Goal: Task Accomplishment & Management: Complete application form

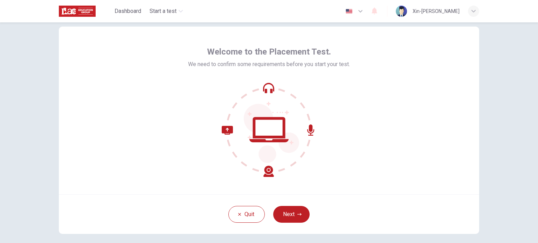
scroll to position [13, 0]
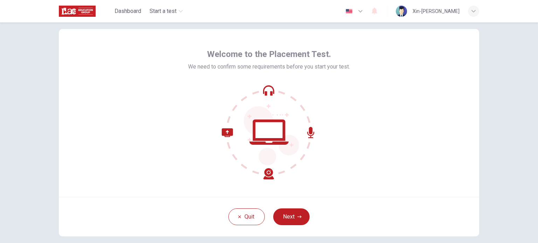
click at [287, 211] on button "Next" at bounding box center [291, 217] width 36 height 17
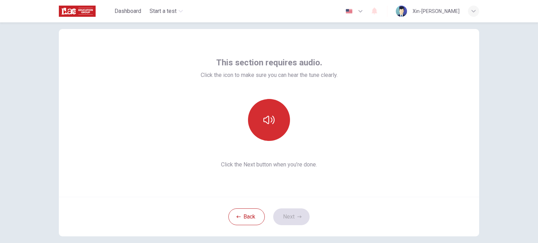
click at [265, 118] on icon "button" at bounding box center [268, 119] width 11 height 11
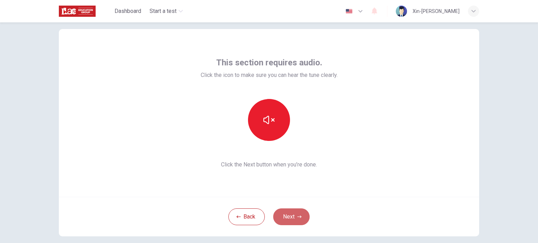
click at [294, 225] on button "Next" at bounding box center [291, 217] width 36 height 17
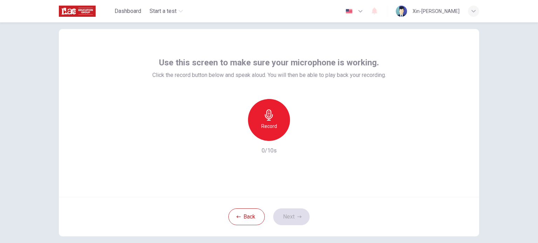
click at [270, 121] on div "Record" at bounding box center [269, 120] width 42 height 42
click at [268, 120] on icon "button" at bounding box center [269, 115] width 8 height 11
click at [300, 134] on icon "button" at bounding box center [301, 135] width 3 height 4
click at [266, 121] on div "Record" at bounding box center [269, 120] width 42 height 42
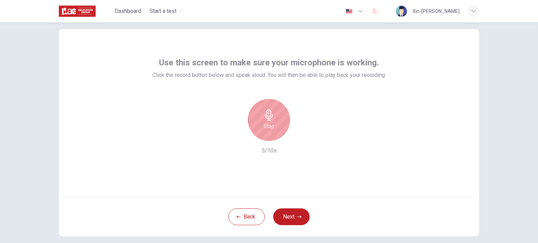
click at [265, 115] on icon "button" at bounding box center [269, 115] width 8 height 11
click at [297, 134] on icon "button" at bounding box center [300, 135] width 7 height 7
click at [300, 134] on icon "button" at bounding box center [300, 135] width 7 height 7
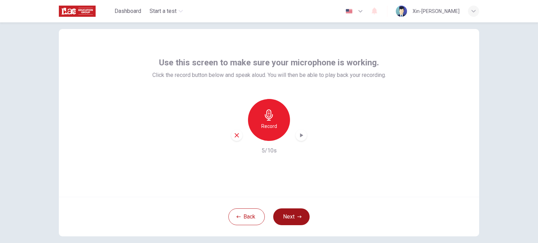
click at [295, 217] on button "Next" at bounding box center [291, 217] width 36 height 17
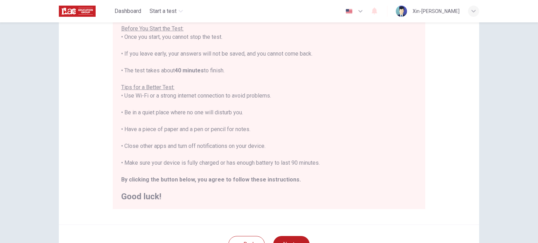
scroll to position [8, 0]
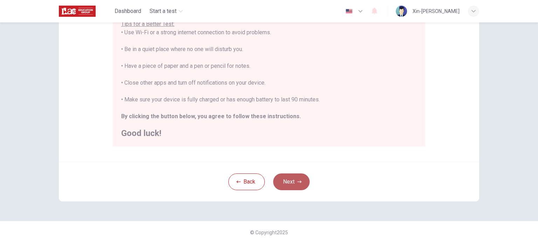
click at [298, 187] on button "Next" at bounding box center [291, 182] width 36 height 17
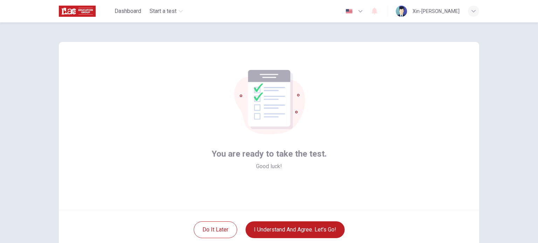
scroll to position [0, 0]
click at [321, 228] on button "I understand and agree. Let’s go!" at bounding box center [294, 230] width 99 height 17
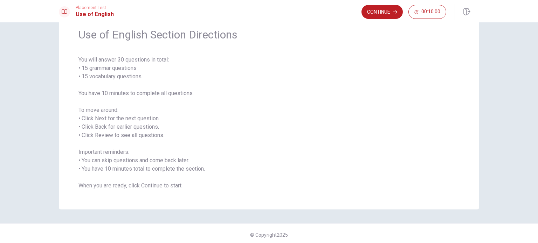
scroll to position [31, 0]
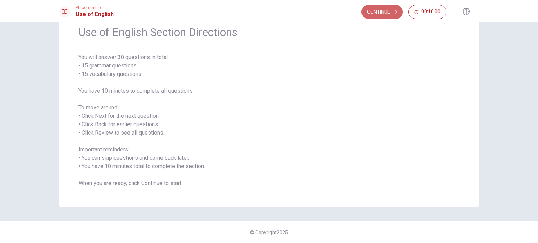
click at [390, 14] on button "Continue" at bounding box center [381, 12] width 41 height 14
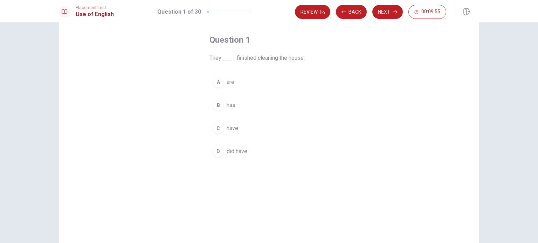
click at [227, 81] on span "are" at bounding box center [230, 82] width 8 height 8
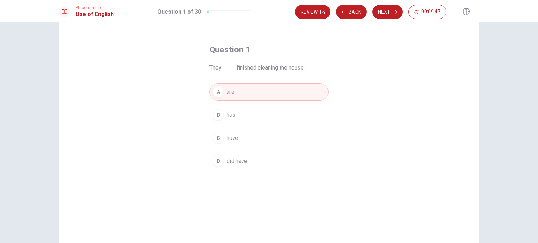
scroll to position [3, 0]
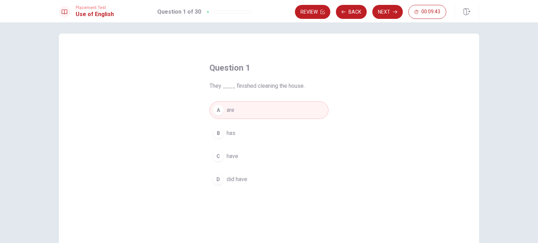
click at [243, 154] on button "C have" at bounding box center [268, 156] width 119 height 17
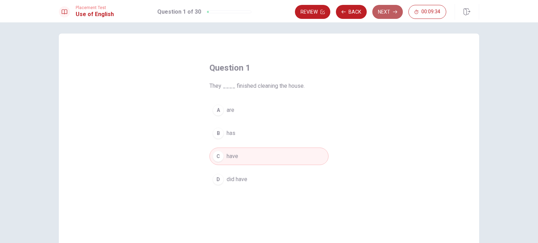
click at [388, 13] on button "Next" at bounding box center [387, 12] width 30 height 14
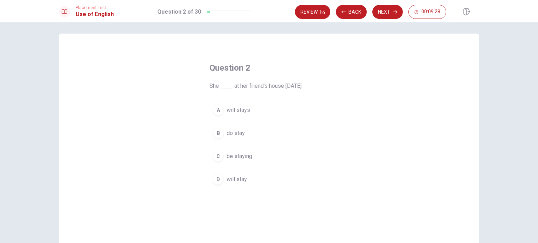
click at [250, 180] on button "D will stay" at bounding box center [268, 179] width 119 height 17
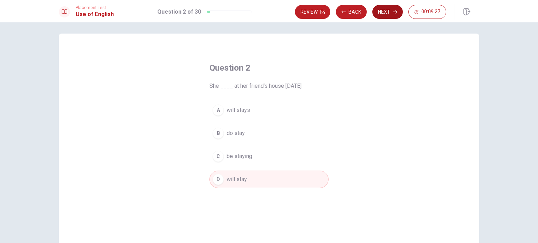
click at [387, 11] on button "Next" at bounding box center [387, 12] width 30 height 14
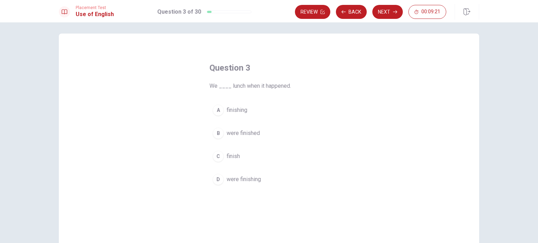
click at [251, 184] on button "D were finishing" at bounding box center [268, 179] width 119 height 17
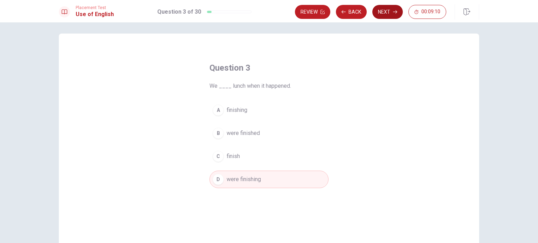
click at [382, 11] on button "Next" at bounding box center [387, 12] width 30 height 14
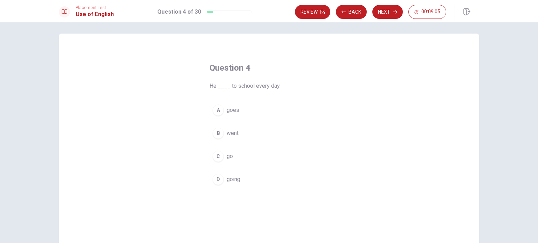
click at [238, 112] on button "A goes" at bounding box center [268, 109] width 119 height 17
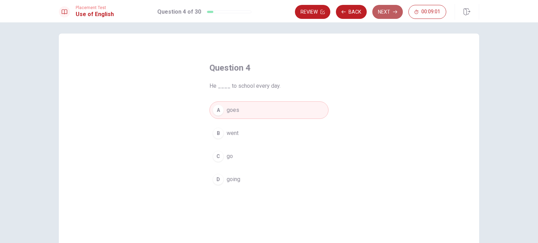
click at [389, 17] on button "Next" at bounding box center [387, 12] width 30 height 14
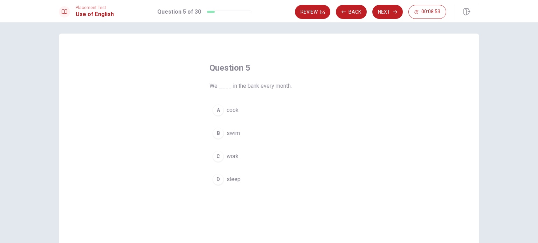
click at [240, 153] on button "C work" at bounding box center [268, 156] width 119 height 17
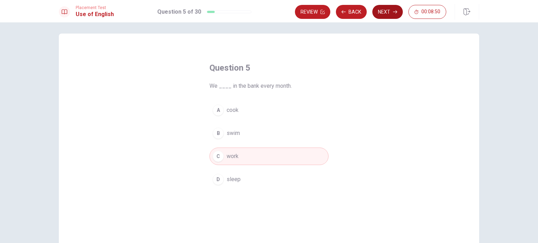
click at [389, 9] on button "Next" at bounding box center [387, 12] width 30 height 14
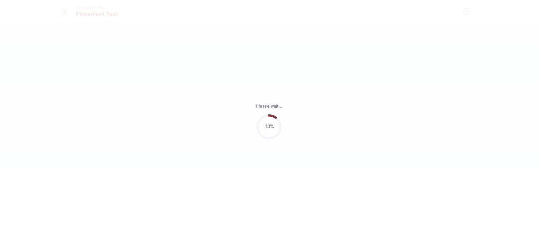
scroll to position [0, 0]
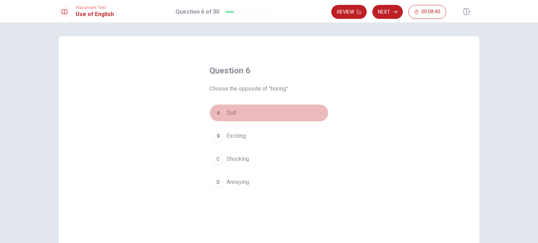
click at [240, 112] on button "A Dull" at bounding box center [268, 112] width 119 height 17
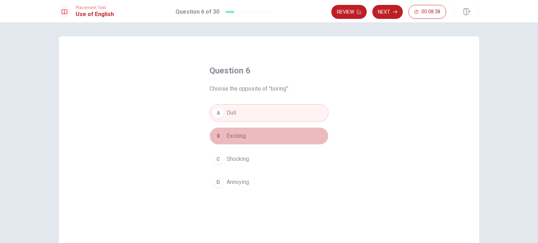
click at [250, 136] on button "B Exciting" at bounding box center [268, 135] width 119 height 17
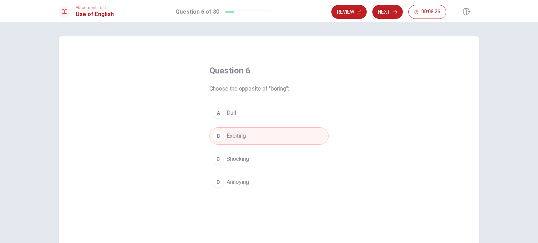
click at [253, 161] on button "C Shocking" at bounding box center [268, 158] width 119 height 17
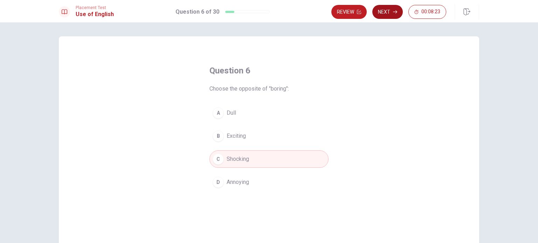
click at [388, 14] on button "Next" at bounding box center [387, 12] width 30 height 14
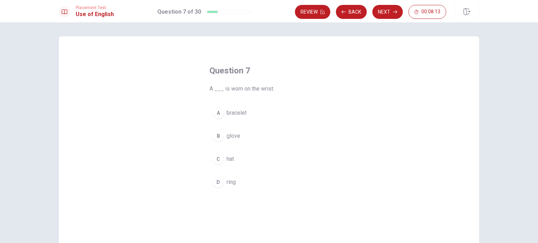
click at [241, 115] on span "bracelet" at bounding box center [236, 113] width 20 height 8
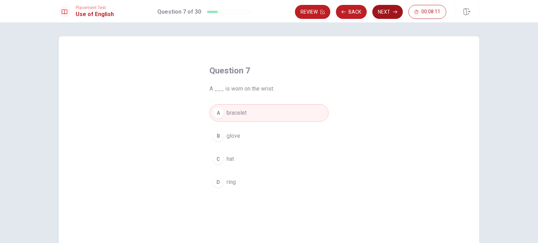
click at [393, 7] on button "Next" at bounding box center [387, 12] width 30 height 14
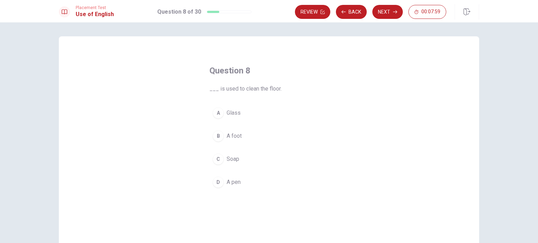
click at [243, 159] on button "C Soap" at bounding box center [268, 158] width 119 height 17
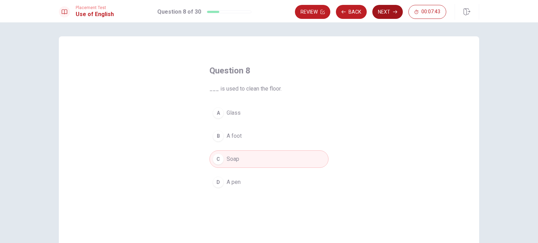
click at [388, 15] on button "Next" at bounding box center [387, 12] width 30 height 14
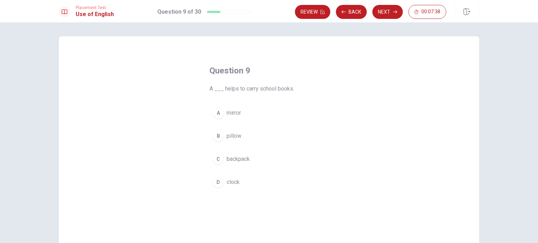
click at [243, 162] on span "backpack" at bounding box center [237, 159] width 23 height 8
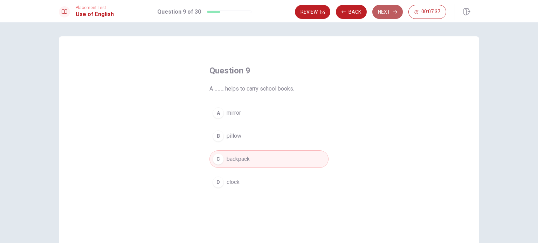
click at [386, 10] on button "Next" at bounding box center [387, 12] width 30 height 14
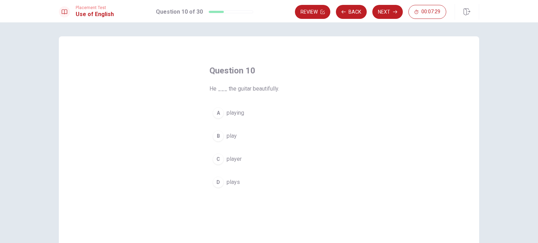
click at [238, 183] on button "D plays" at bounding box center [268, 182] width 119 height 17
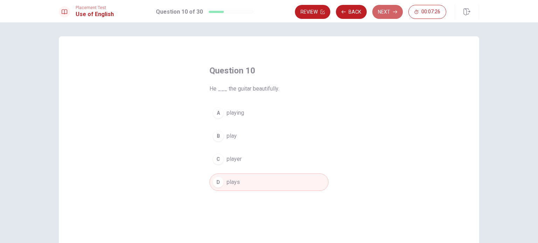
click at [392, 17] on button "Next" at bounding box center [387, 12] width 30 height 14
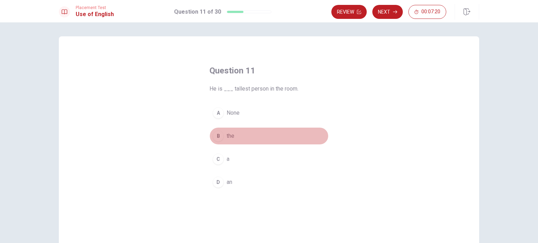
click at [239, 137] on button "B the" at bounding box center [268, 135] width 119 height 17
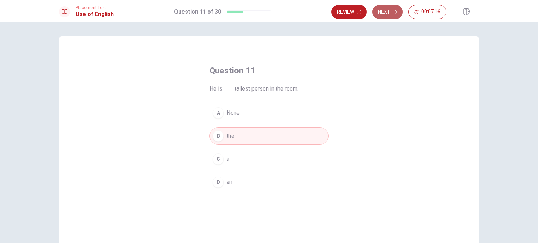
click at [391, 14] on button "Next" at bounding box center [387, 12] width 30 height 14
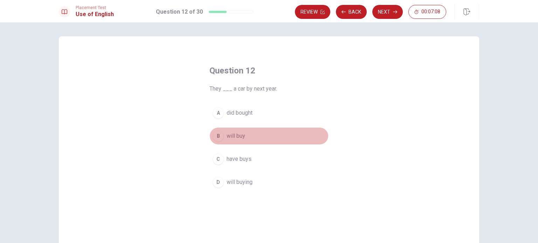
click at [250, 134] on button "B will buy" at bounding box center [268, 135] width 119 height 17
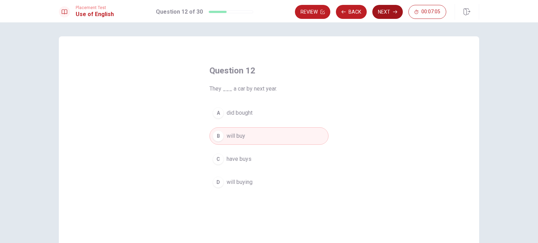
click at [384, 10] on button "Next" at bounding box center [387, 12] width 30 height 14
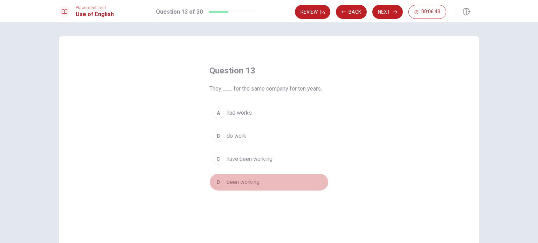
click at [244, 186] on button "D been working" at bounding box center [268, 182] width 119 height 17
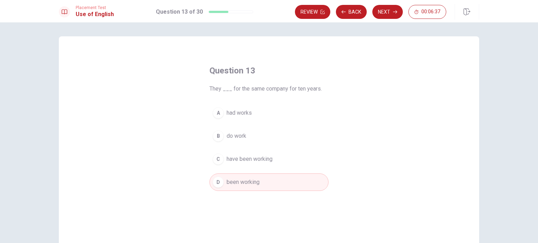
click at [261, 156] on span "have been working" at bounding box center [249, 159] width 46 height 8
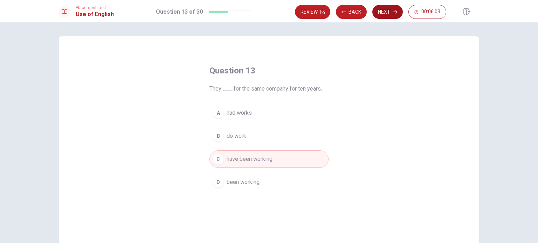
click at [391, 9] on button "Next" at bounding box center [387, 12] width 30 height 14
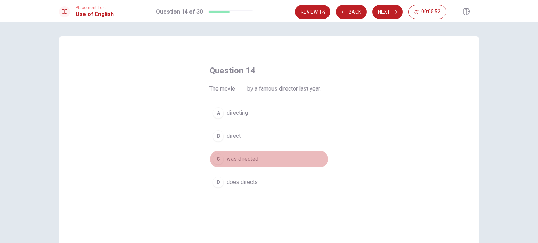
click at [251, 160] on span "was directed" at bounding box center [242, 159] width 32 height 8
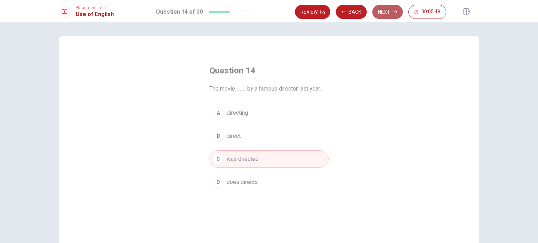
click at [389, 11] on button "Next" at bounding box center [387, 12] width 30 height 14
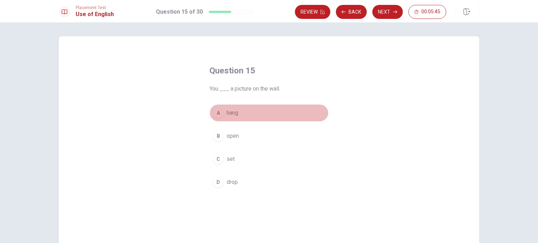
click at [241, 108] on button "A hang" at bounding box center [268, 112] width 119 height 17
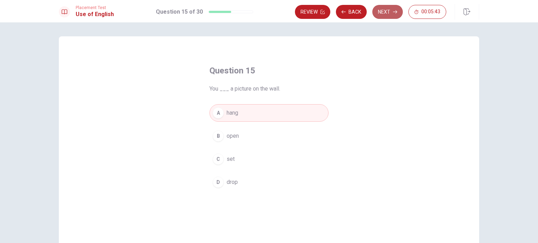
click at [392, 11] on button "Next" at bounding box center [387, 12] width 30 height 14
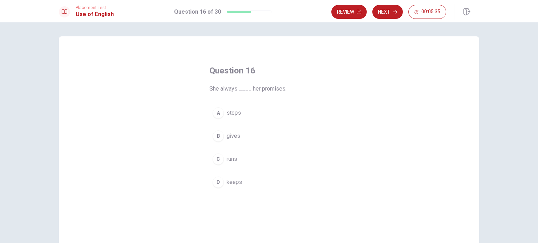
click at [239, 138] on button "B gives" at bounding box center [268, 135] width 119 height 17
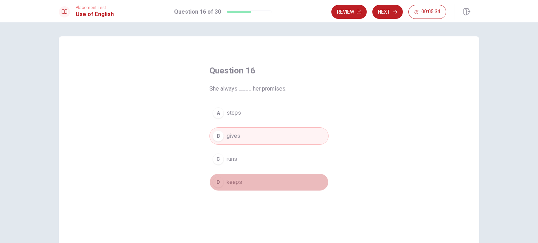
click at [255, 183] on button "D keeps" at bounding box center [268, 182] width 119 height 17
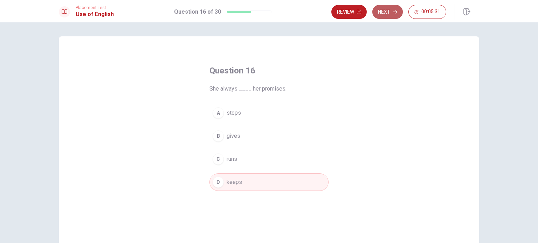
click at [392, 7] on button "Next" at bounding box center [387, 12] width 30 height 14
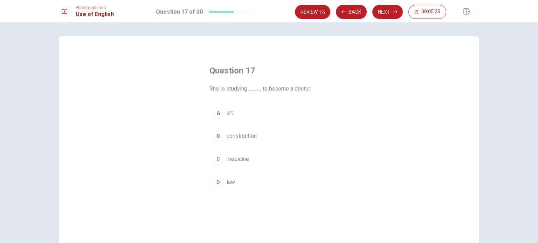
click at [257, 159] on button "C medicine" at bounding box center [268, 158] width 119 height 17
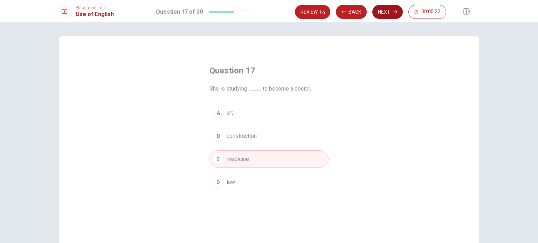
click at [387, 11] on button "Next" at bounding box center [387, 12] width 30 height 14
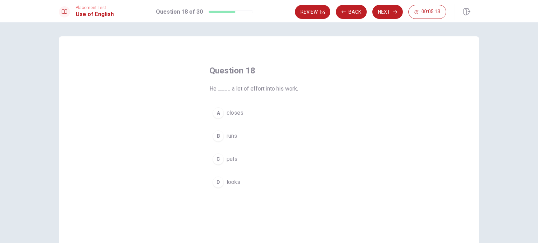
click at [240, 161] on button "C puts" at bounding box center [268, 158] width 119 height 17
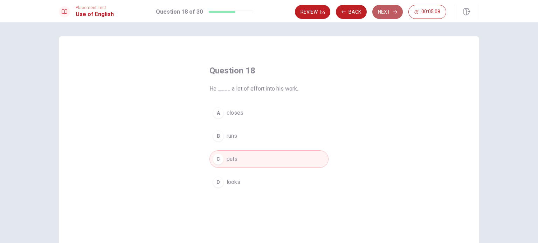
click at [389, 12] on button "Next" at bounding box center [387, 12] width 30 height 14
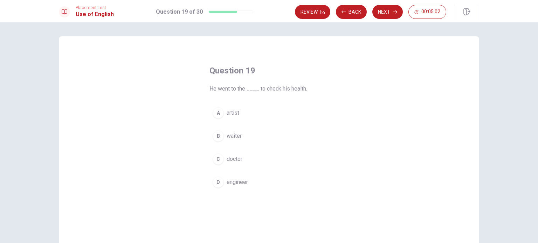
click at [248, 158] on button "C doctor" at bounding box center [268, 158] width 119 height 17
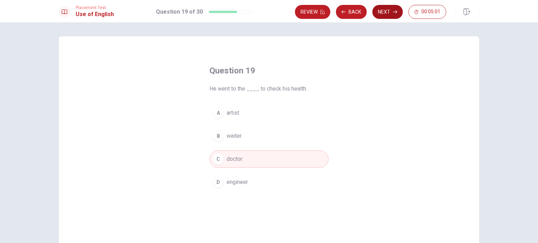
click at [395, 8] on button "Next" at bounding box center [387, 12] width 30 height 14
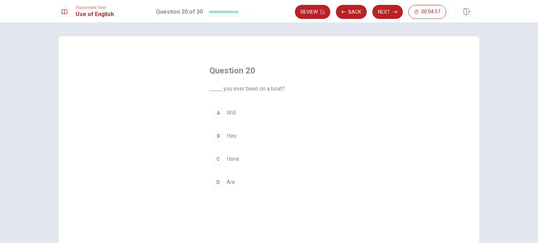
click at [244, 157] on button "C Have" at bounding box center [268, 158] width 119 height 17
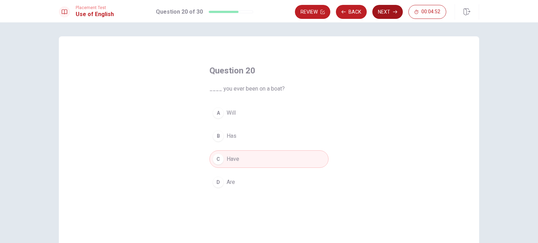
click at [391, 8] on button "Next" at bounding box center [387, 12] width 30 height 14
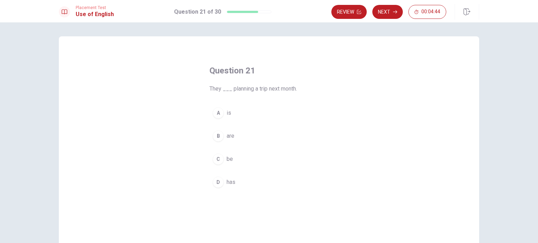
click at [239, 135] on button "B are" at bounding box center [268, 135] width 119 height 17
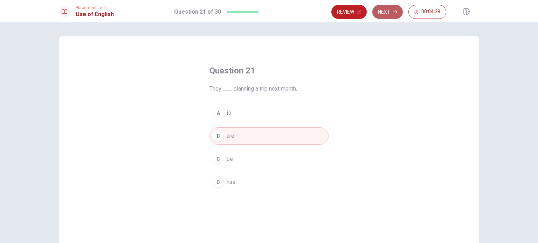
click at [390, 9] on button "Next" at bounding box center [387, 12] width 30 height 14
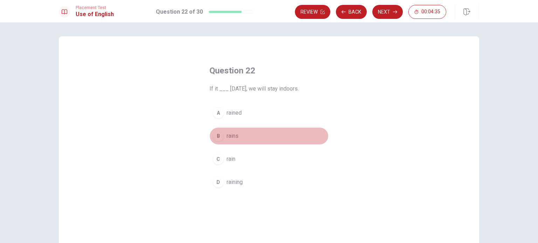
click at [248, 134] on button "B rains" at bounding box center [268, 135] width 119 height 17
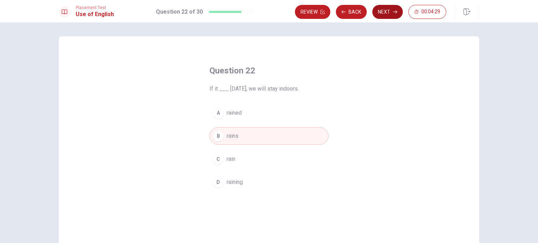
click at [387, 11] on button "Next" at bounding box center [387, 12] width 30 height 14
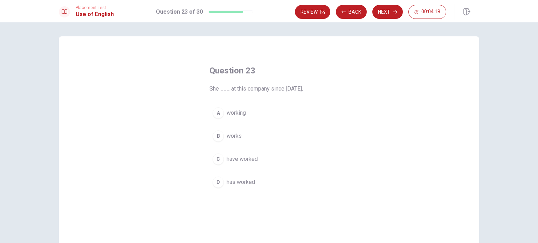
click at [259, 183] on button "D has worked" at bounding box center [268, 182] width 119 height 17
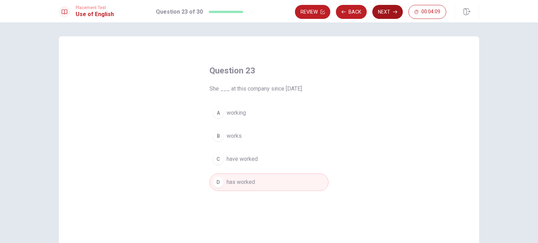
click at [391, 9] on button "Next" at bounding box center [387, 12] width 30 height 14
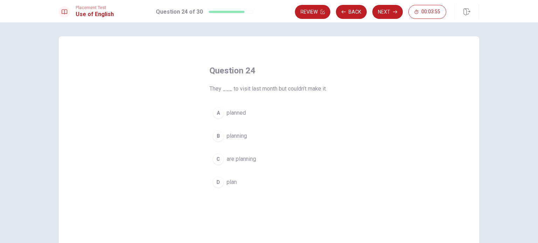
click at [254, 112] on button "A planned" at bounding box center [268, 112] width 119 height 17
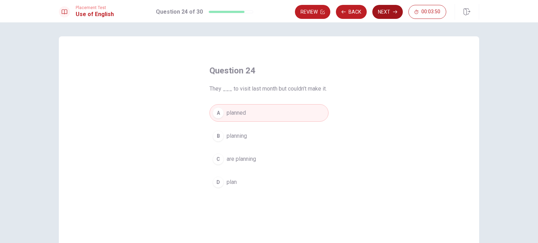
click at [393, 11] on icon "button" at bounding box center [395, 12] width 4 height 4
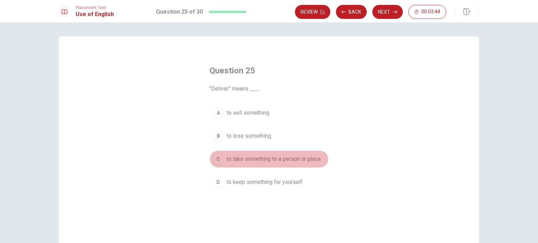
click at [273, 161] on span "to take something to a person or place" at bounding box center [273, 159] width 94 height 8
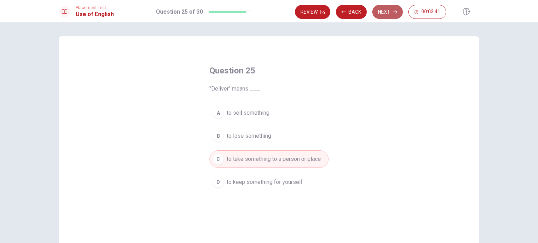
click at [395, 13] on icon "button" at bounding box center [395, 12] width 4 height 4
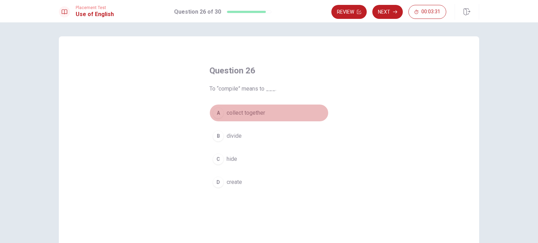
click at [250, 117] on span "collect together" at bounding box center [245, 113] width 38 height 8
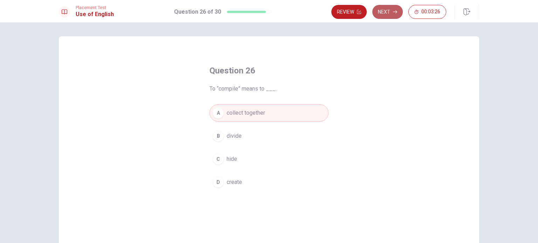
click at [391, 9] on button "Next" at bounding box center [387, 12] width 30 height 14
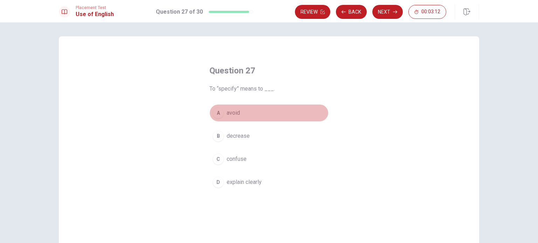
click at [244, 115] on button "A avoid" at bounding box center [268, 112] width 119 height 17
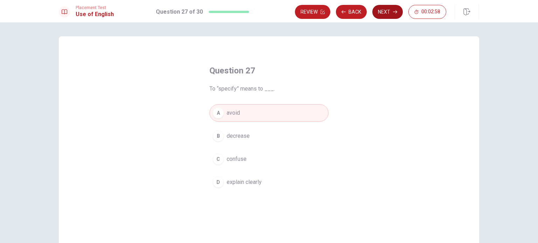
click at [384, 16] on button "Next" at bounding box center [387, 12] width 30 height 14
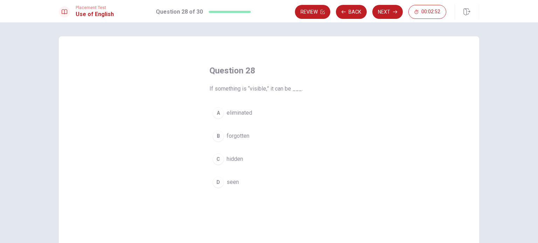
click at [248, 156] on button "C hidden" at bounding box center [268, 158] width 119 height 17
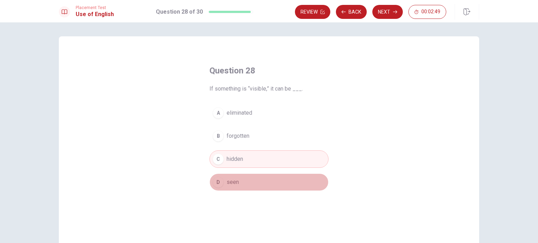
click at [244, 182] on button "D seen" at bounding box center [268, 182] width 119 height 17
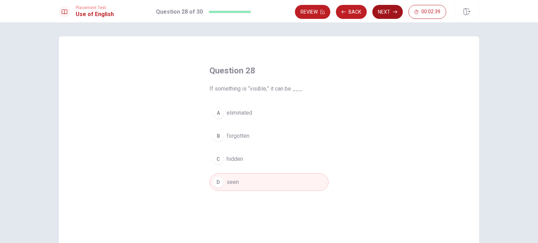
click at [393, 12] on icon "button" at bounding box center [395, 12] width 4 height 4
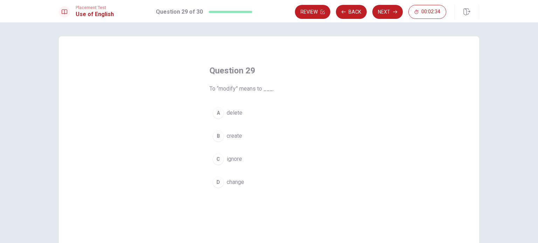
click at [246, 140] on button "B create" at bounding box center [268, 135] width 119 height 17
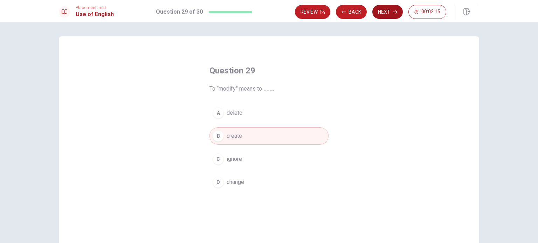
click at [386, 10] on button "Next" at bounding box center [387, 12] width 30 height 14
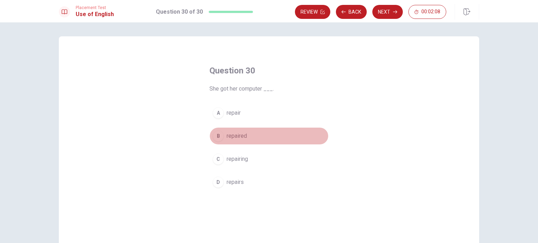
click at [249, 135] on button "B repaired" at bounding box center [268, 135] width 119 height 17
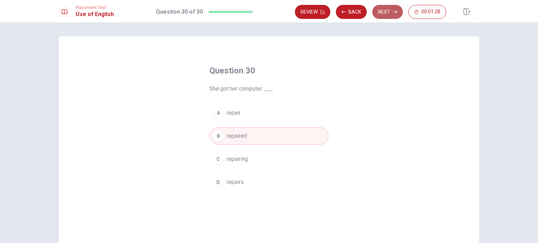
click at [388, 8] on button "Next" at bounding box center [387, 12] width 30 height 14
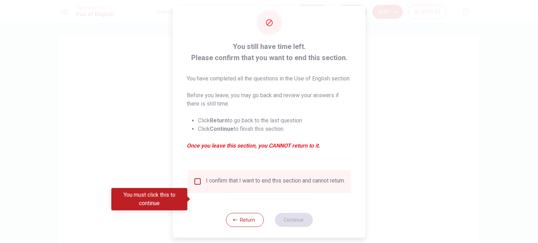
scroll to position [26, 0]
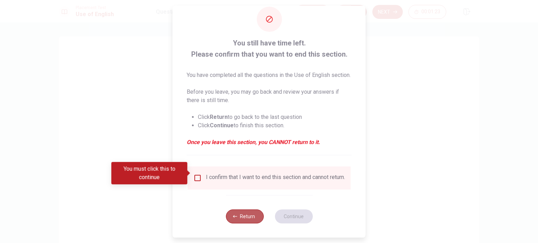
click at [241, 217] on button "Return" at bounding box center [244, 217] width 38 height 14
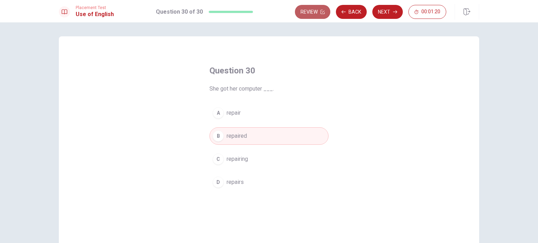
click at [321, 11] on icon "button" at bounding box center [322, 12] width 4 height 4
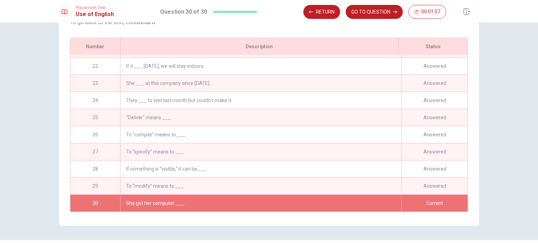
scroll to position [105, 0]
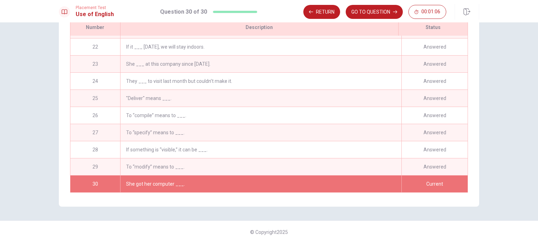
click at [305, 182] on div "She got her computer ___." at bounding box center [260, 184] width 281 height 17
click at [373, 14] on button "GO TO QUESTION" at bounding box center [373, 12] width 57 height 14
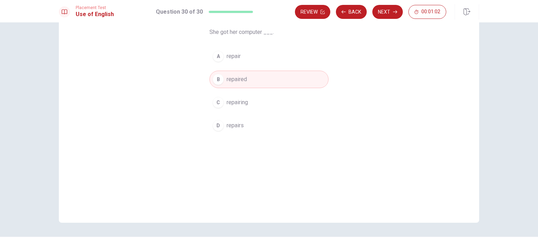
scroll to position [0, 0]
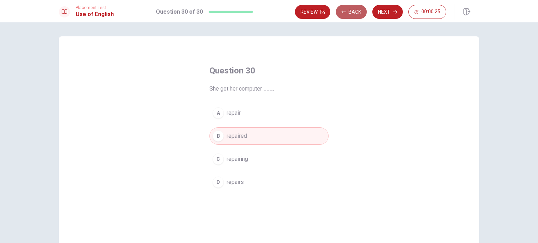
click at [349, 10] on button "Back" at bounding box center [351, 12] width 31 height 14
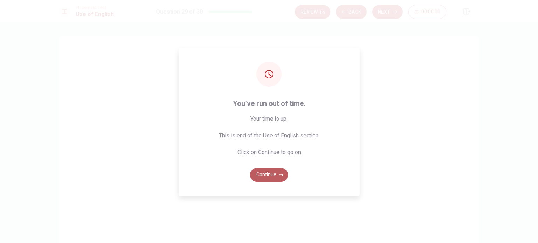
click at [273, 175] on button "Continue" at bounding box center [269, 175] width 38 height 14
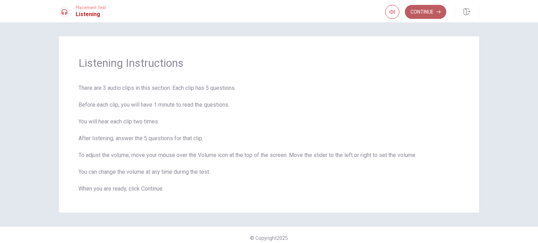
click at [421, 12] on button "Continue" at bounding box center [425, 12] width 41 height 14
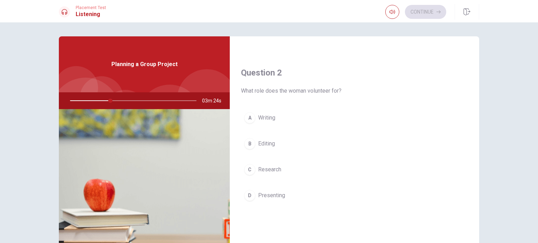
scroll to position [175, 0]
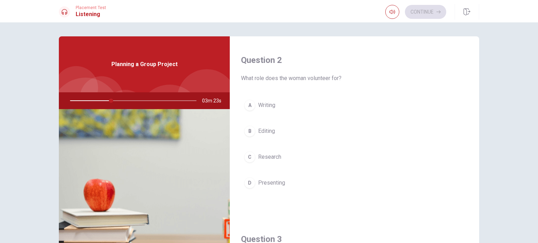
click at [284, 155] on button "C Research" at bounding box center [354, 156] width 227 height 17
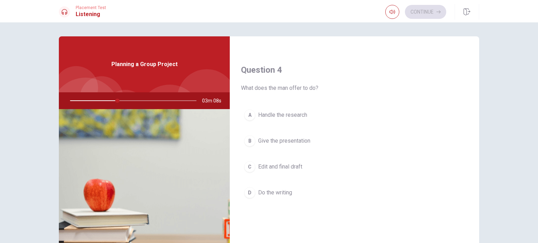
scroll to position [525, 0]
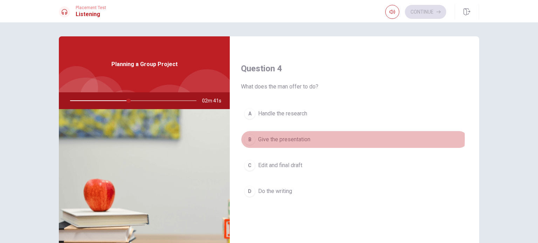
click at [328, 137] on button "B Give the presentation" at bounding box center [354, 139] width 227 height 17
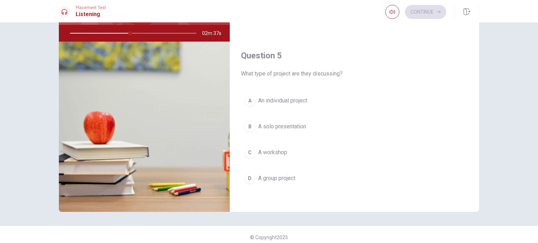
scroll to position [70, 0]
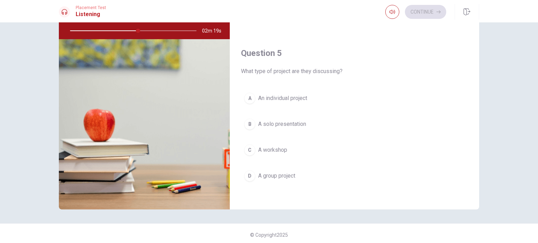
click at [302, 122] on span "A solo presentation" at bounding box center [282, 124] width 48 height 8
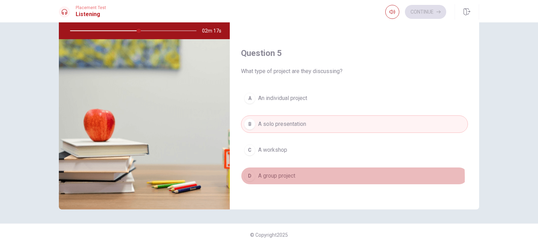
click at [295, 174] on button "D A group project" at bounding box center [354, 175] width 227 height 17
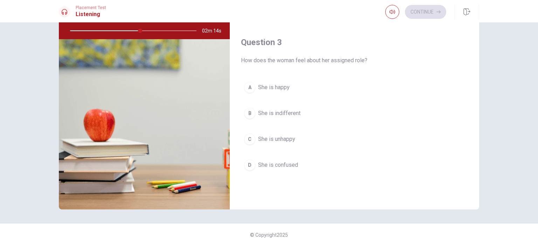
scroll to position [300, 0]
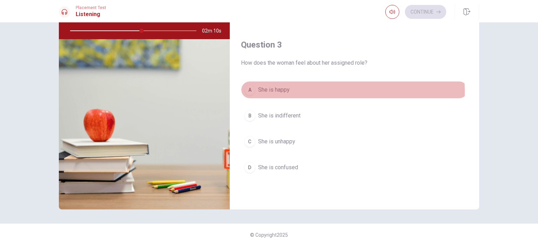
click at [299, 91] on button "A She is happy" at bounding box center [354, 89] width 227 height 17
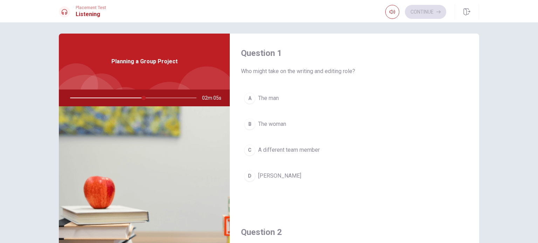
scroll to position [0, 0]
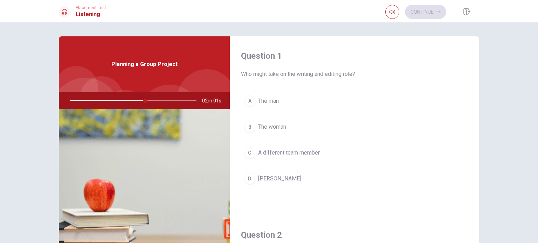
click at [282, 177] on button "D [PERSON_NAME]" at bounding box center [354, 178] width 227 height 17
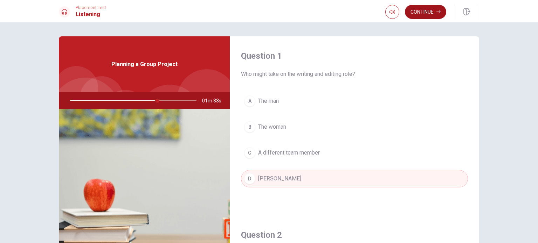
click at [430, 11] on button "Continue" at bounding box center [425, 12] width 41 height 14
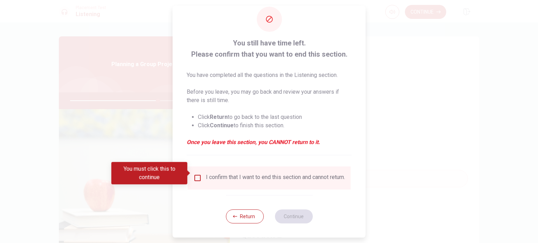
scroll to position [17, 0]
click at [199, 174] on input "You must click this to continue" at bounding box center [197, 178] width 8 height 8
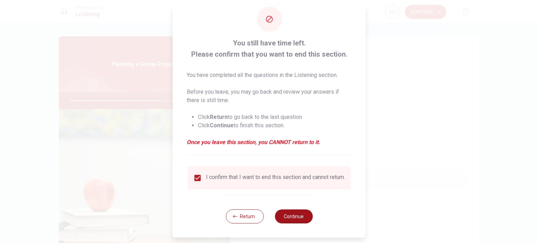
click at [286, 215] on button "Continue" at bounding box center [293, 217] width 38 height 14
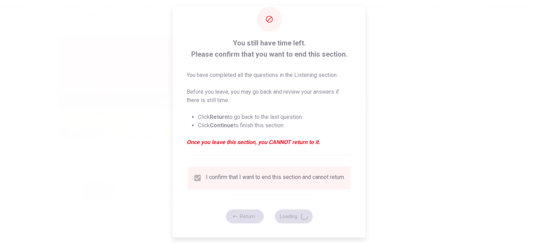
type input "74"
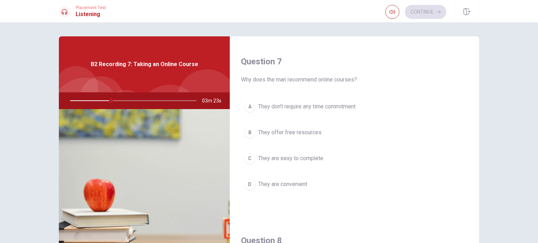
scroll to position [175, 0]
click at [318, 179] on button "D They are convenient" at bounding box center [354, 182] width 227 height 17
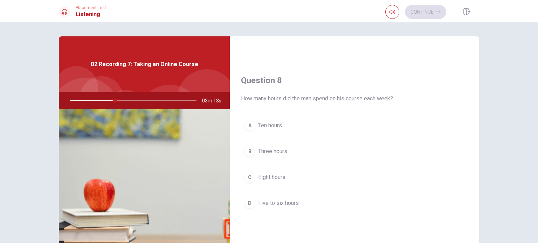
scroll to position [350, 0]
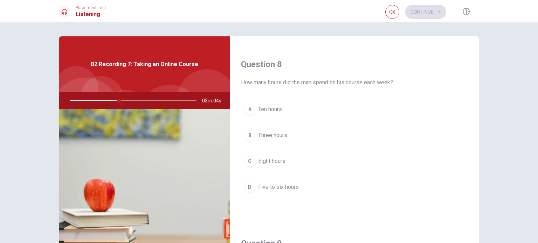
click at [290, 186] on span "Five to six hours" at bounding box center [278, 187] width 41 height 8
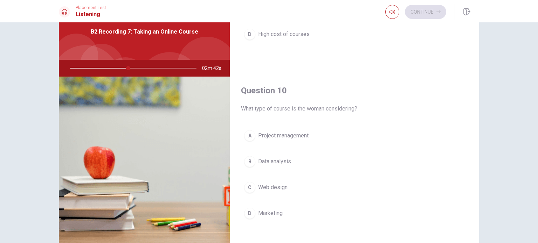
scroll to position [35, 0]
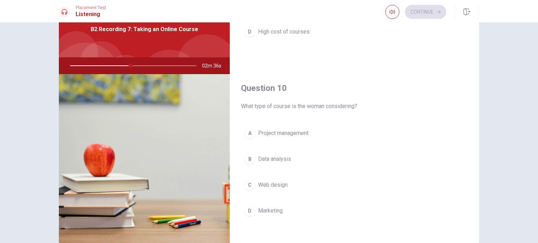
click at [287, 155] on span "Data analysis" at bounding box center [274, 159] width 33 height 8
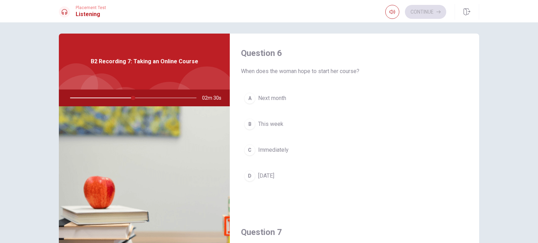
scroll to position [0, 0]
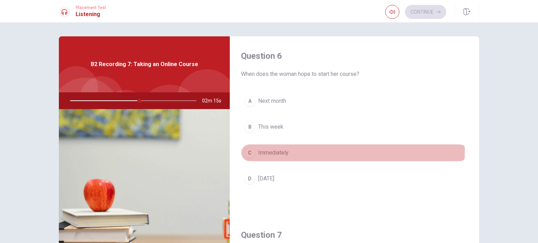
click at [301, 150] on button "C Immediately" at bounding box center [354, 152] width 227 height 17
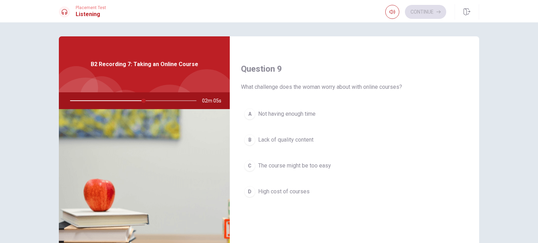
scroll to position [525, 0]
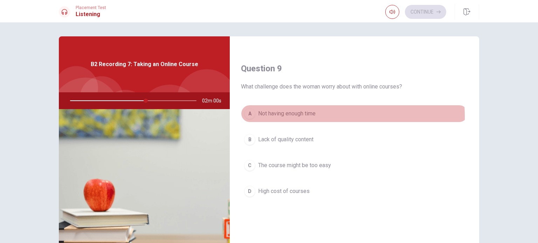
click at [312, 114] on span "Not having enough time" at bounding box center [286, 114] width 57 height 8
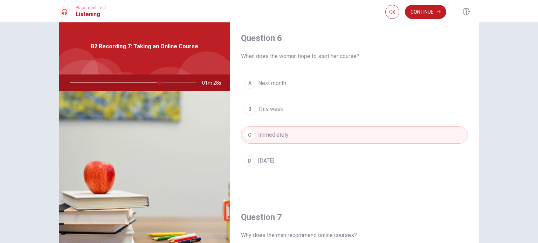
scroll to position [0, 0]
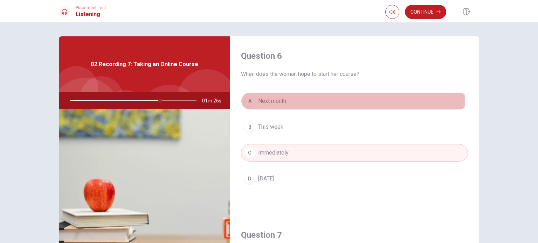
click at [281, 100] on span "Next month" at bounding box center [272, 101] width 28 height 8
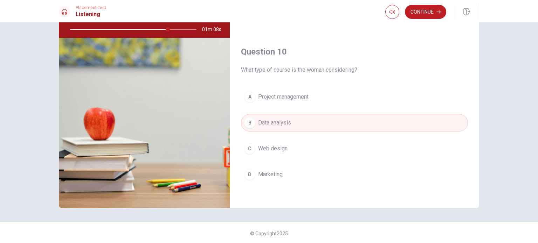
scroll to position [73, 0]
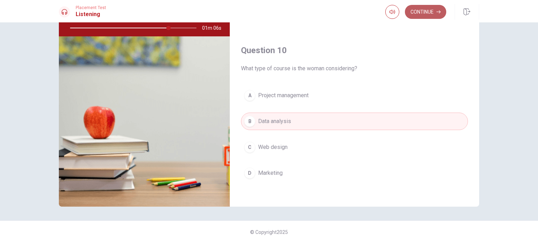
click at [429, 10] on button "Continue" at bounding box center [425, 12] width 41 height 14
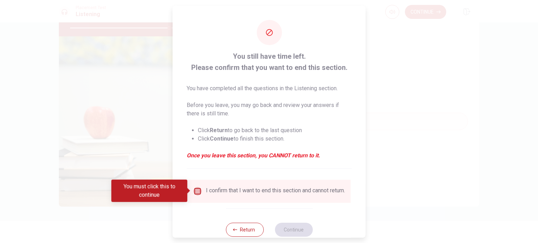
click at [197, 188] on input "You must click this to continue" at bounding box center [197, 191] width 8 height 8
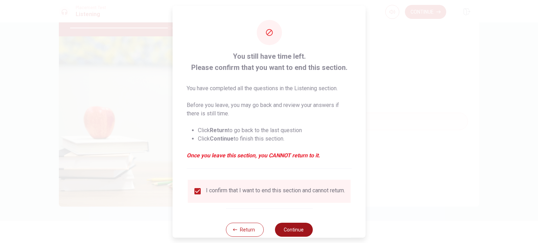
click at [301, 230] on button "Continue" at bounding box center [293, 230] width 38 height 14
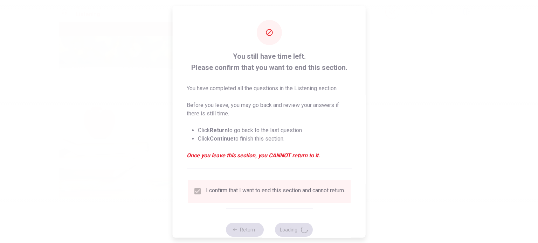
type input "80"
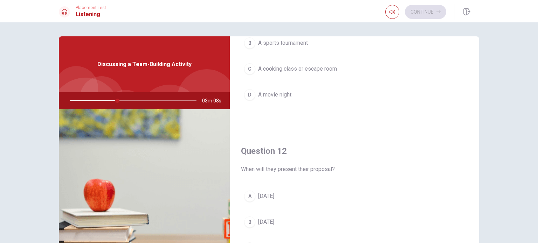
scroll to position [0, 0]
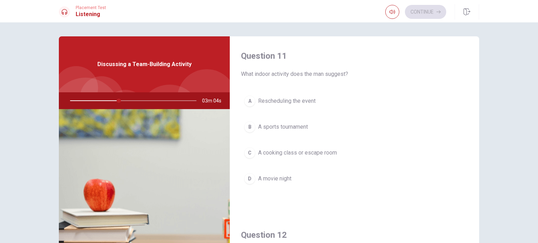
click at [317, 155] on span "A cooking class or escape room" at bounding box center [297, 153] width 79 height 8
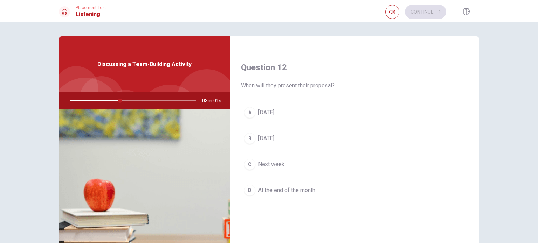
scroll to position [175, 0]
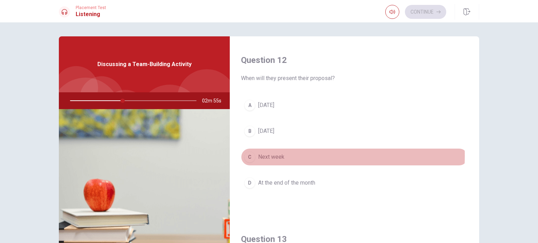
click at [281, 155] on span "Next week" at bounding box center [271, 157] width 26 height 8
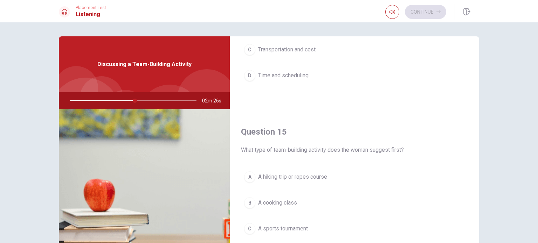
scroll to position [650, 0]
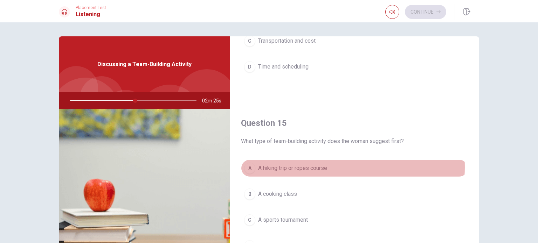
click at [329, 165] on button "A A hiking trip or ropes course" at bounding box center [354, 168] width 227 height 17
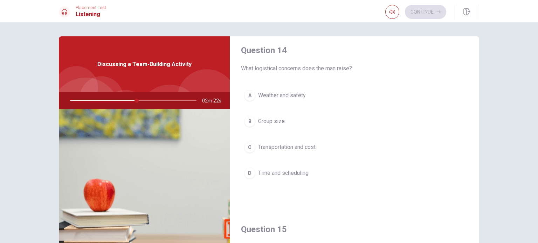
scroll to position [510, 0]
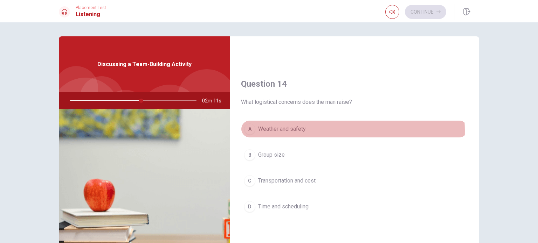
click at [299, 129] on span "Weather and safety" at bounding box center [282, 129] width 48 height 8
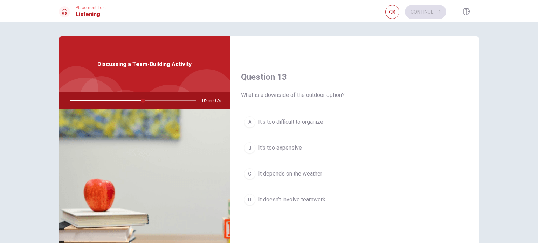
scroll to position [335, 0]
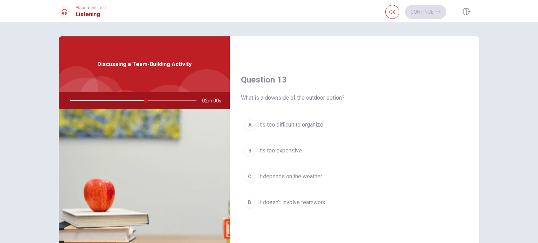
click at [328, 174] on button "C It depends on the weather" at bounding box center [354, 176] width 227 height 17
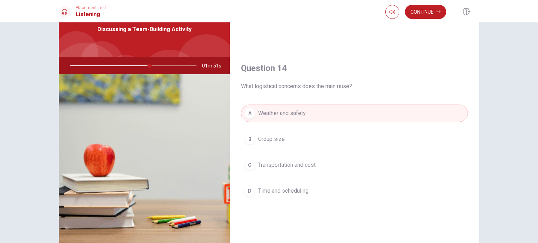
scroll to position [475, 0]
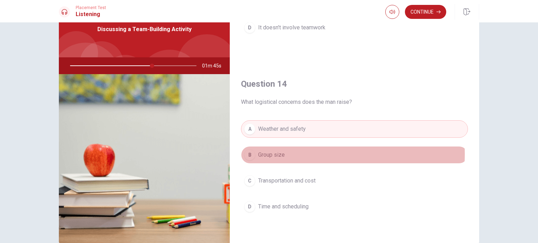
click at [291, 152] on button "B Group size" at bounding box center [354, 154] width 227 height 17
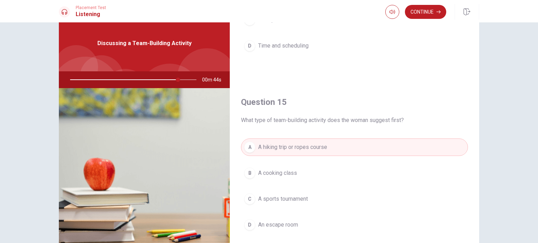
scroll to position [70, 0]
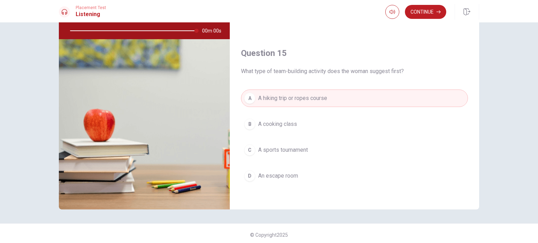
type input "0"
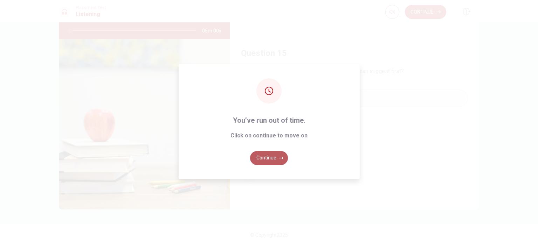
click at [273, 159] on button "Continue" at bounding box center [269, 158] width 38 height 14
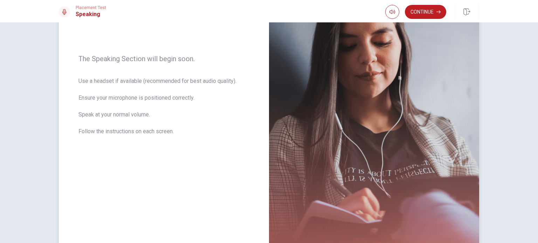
scroll to position [64, 0]
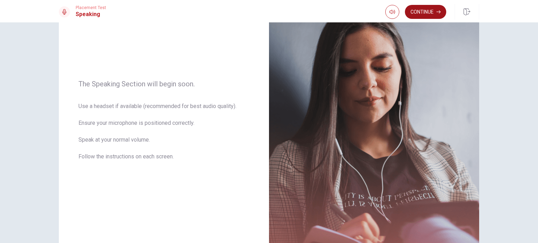
click at [417, 10] on button "Continue" at bounding box center [425, 12] width 41 height 14
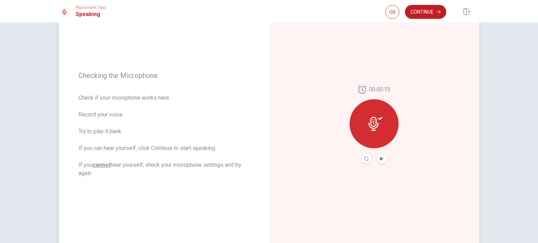
click at [382, 157] on button "Play Audio" at bounding box center [382, 159] width 10 height 10
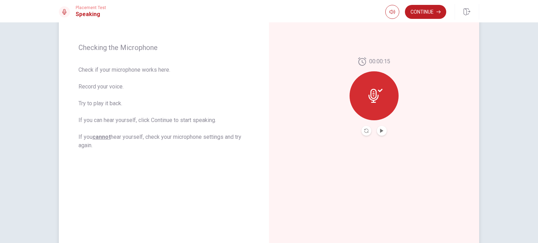
scroll to position [105, 0]
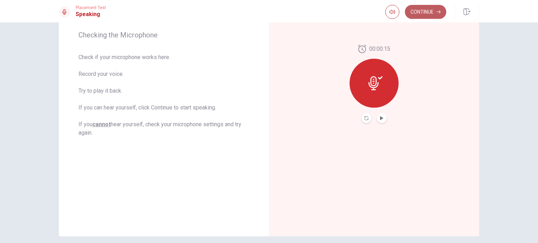
click at [425, 9] on button "Continue" at bounding box center [425, 12] width 41 height 14
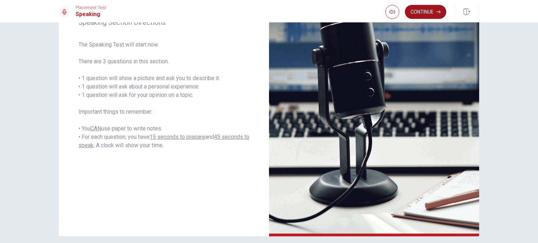
click at [430, 10] on button "Continue" at bounding box center [425, 12] width 41 height 14
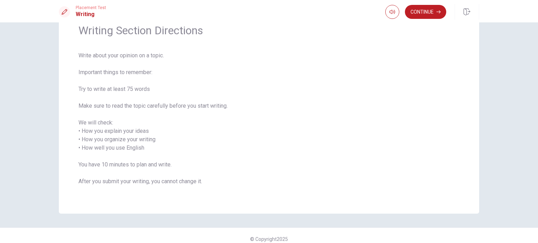
scroll to position [35, 0]
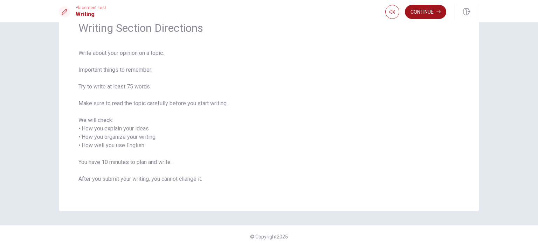
click at [430, 13] on button "Continue" at bounding box center [425, 12] width 41 height 14
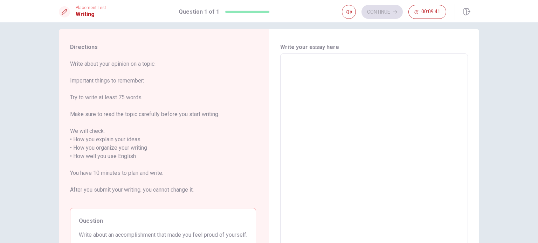
scroll to position [0, 0]
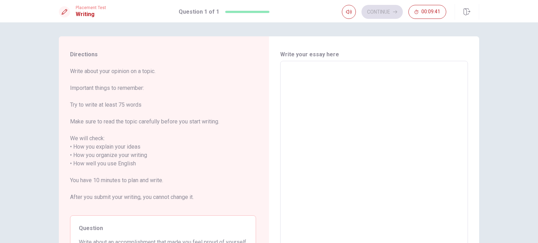
click at [304, 69] on textarea at bounding box center [374, 160] width 178 height 186
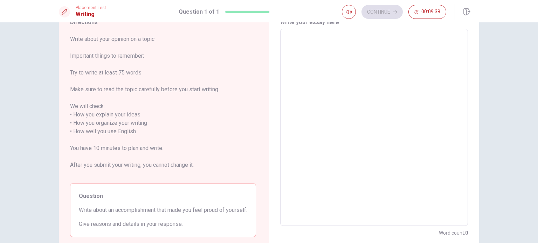
scroll to position [35, 0]
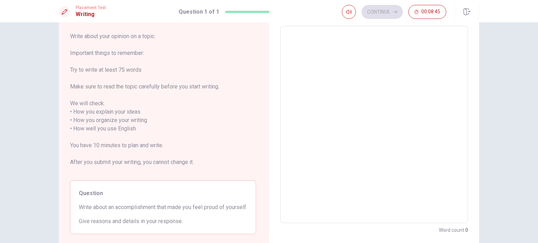
type textarea "i"
type textarea "x"
type textarea "I"
type textarea "x"
type textarea "I"
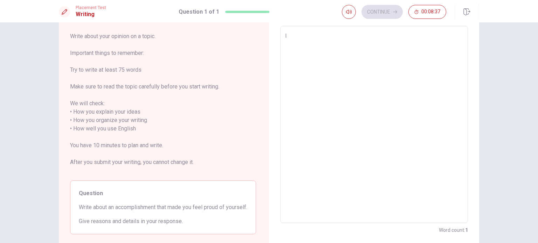
type textarea "x"
type textarea "I l"
type textarea "x"
type textarea "I lo"
type textarea "x"
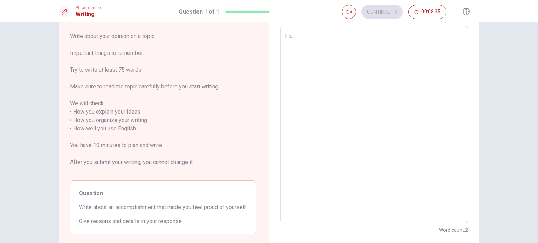
type textarea "I lov"
type textarea "x"
type textarea "I love"
type textarea "x"
type textarea "I loved"
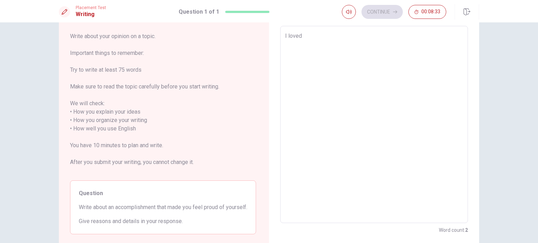
type textarea "x"
type textarea "I loved"
type textarea "x"
type textarea "I loved t"
type textarea "x"
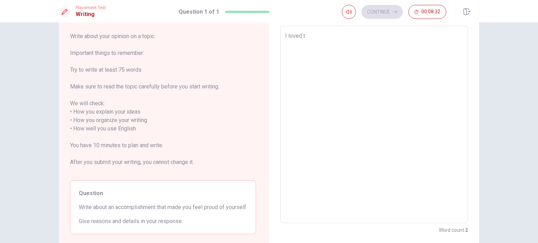
type textarea "I loved to"
type textarea "x"
type textarea "I loved to"
type textarea "x"
type textarea "I loved to d"
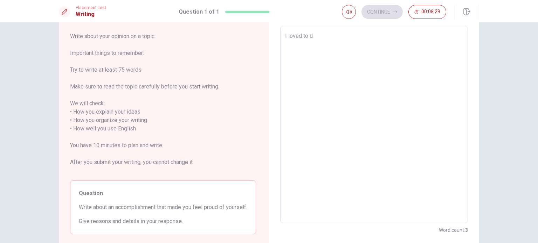
type textarea "x"
type textarea "I loved to do"
type textarea "x"
type textarea "I loved to doi"
type textarea "x"
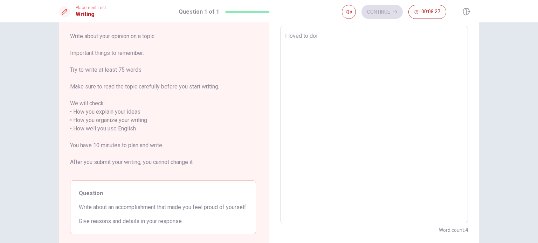
type textarea "I loved to doin"
type textarea "x"
type textarea "I loved to doing"
type textarea "x"
type textarea "I loved to doing"
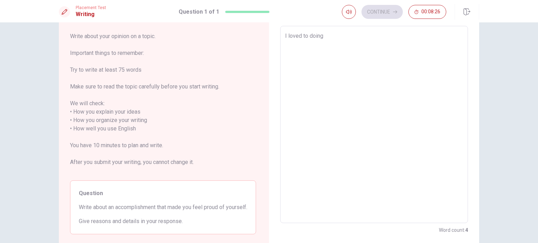
type textarea "x"
type textarea "I loved to doing s"
type textarea "x"
type textarea "I loved to doing so"
type textarea "x"
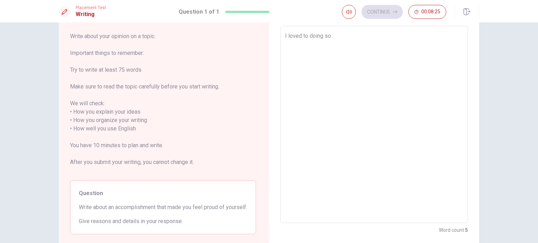
type textarea "I loved to doing som"
type textarea "x"
type textarea "I loved to doing some"
type textarea "x"
type textarea "I loved to doing some"
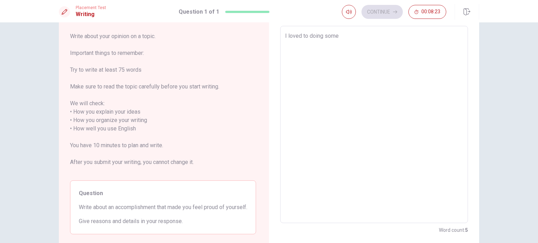
type textarea "x"
type textarea "I loved to doing some c"
type textarea "x"
type textarea "I loved to doing some cr"
type textarea "x"
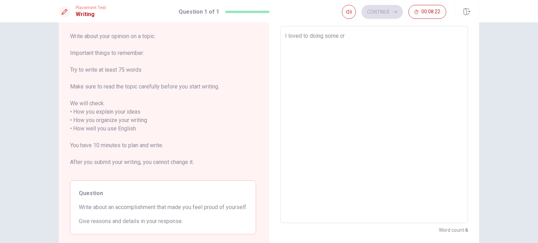
type textarea "I loved to doing some cra"
type textarea "x"
type textarea "I loved to doing some craf"
type textarea "x"
type textarea "I loved to doing some craft"
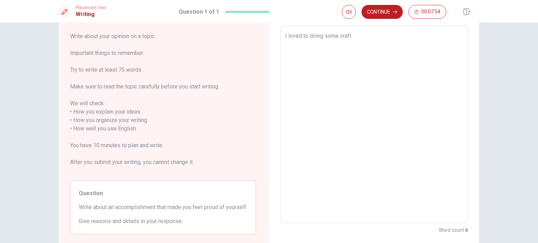
type textarea "x"
type textarea "I loved to doing some crafts"
type textarea "x"
type textarea "I loved to doing some crafts,"
type textarea "x"
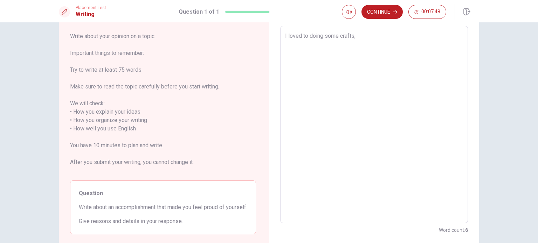
type textarea "I loved to doing some crafts"
type textarea "x"
type textarea "I loved to doing some crafts."
type textarea "x"
type textarea "I loved to doing some crafts.d"
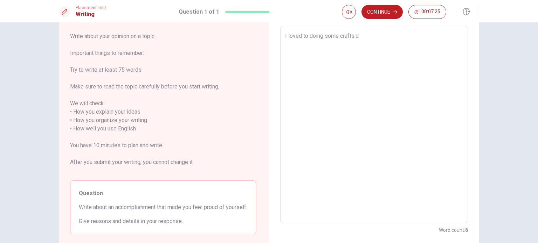
type textarea "x"
type textarea "I loved to doing some [DOMAIN_NAME]"
type textarea "x"
type textarea "I loved to doing some crafts.d"
type textarea "x"
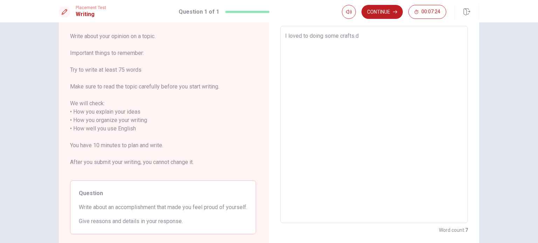
type textarea "I loved to doing some crafts."
type textarea "x"
type textarea "I loved to doing some crafts.D"
type textarea "x"
type textarea "I loved to doing some [DOMAIN_NAME]"
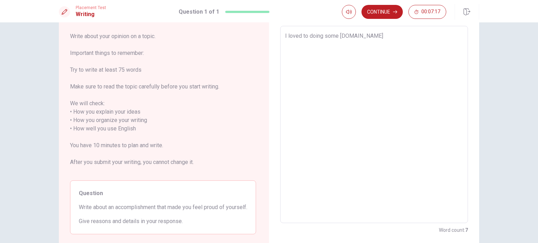
type textarea "x"
type textarea "I loved to doing some crafts.Doi"
type textarea "x"
type textarea "I loved to doing some crafts.Doin"
type textarea "x"
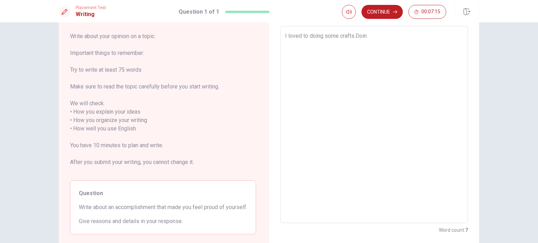
type textarea "I loved to doing some crafts.Doing"
type textarea "x"
type textarea "I loved to doing some crafts.Doing"
type textarea "x"
type textarea "I loved to doing some crafts.Doing t"
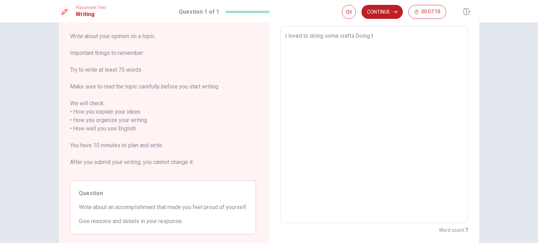
type textarea "x"
type textarea "I loved to doing some crafts.Doing th"
type textarea "x"
type textarea "I loved to doing some crafts.Doing the"
type textarea "x"
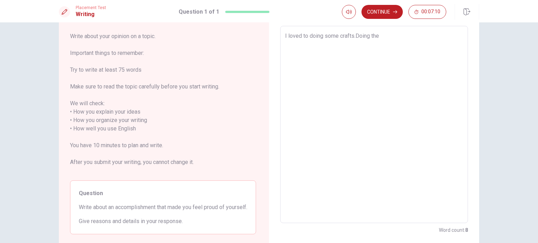
type textarea "I loved to doing some crafts.Doing the"
type textarea "x"
type textarea "I loved to doing some crafts.Doing the h"
type textarea "x"
type textarea "I loved to doing some crafts.Doing the ha"
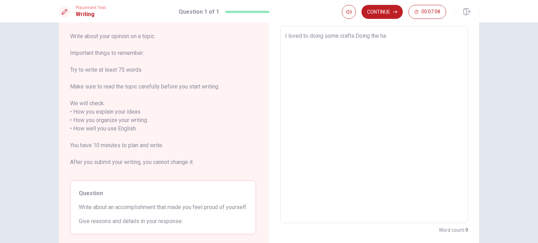
type textarea "x"
type textarea "I loved to doing some crafts.Doing the han"
type textarea "x"
type textarea "I loved to doing some crafts.Doing the hand"
type textarea "x"
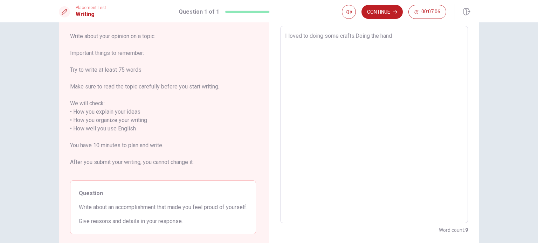
type textarea "I loved to doing some crafts.Doing the handm"
type textarea "x"
type textarea "I loved to doing some crafts.Doing the handma"
type textarea "x"
type textarea "I loved to doing some crafts.Doing the handmad"
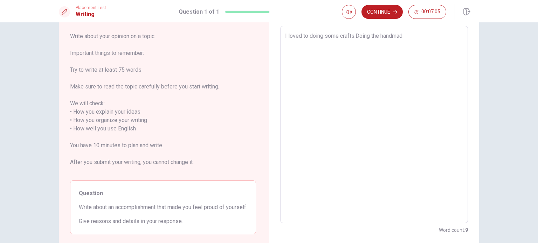
type textarea "x"
type textarea "I loved to doing some crafts.Doing the handmade"
type textarea "x"
type textarea "I loved to doing some crafts.Doing the handmade"
type textarea "x"
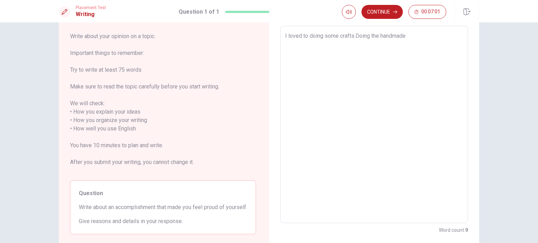
type textarea "I loved to doing some crafts.Doing the handmade t"
type textarea "x"
type textarea "I loved to doing some crafts.Doing the handmade th"
type textarea "x"
type textarea "I loved to doing some crafts.Doing the handmade thi"
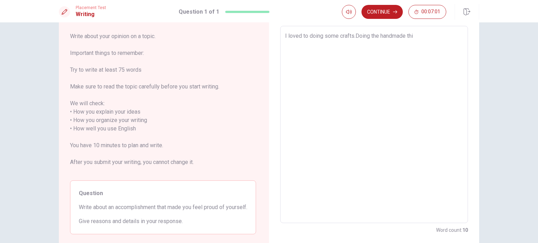
type textarea "x"
type textarea "I loved to doing some crafts.Doing the handmade thin"
type textarea "x"
type textarea "I loved to doing some crafts.Doing the handmade thing"
type textarea "x"
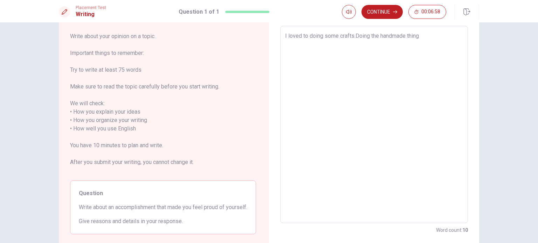
type textarea "I loved to doing some crafts.Doing the handmade things"
type textarea "x"
type textarea "I loved to doing some crafts.Doing the handmade things"
type textarea "x"
type textarea "I loved to doing some crafts.Doing the handmade things l"
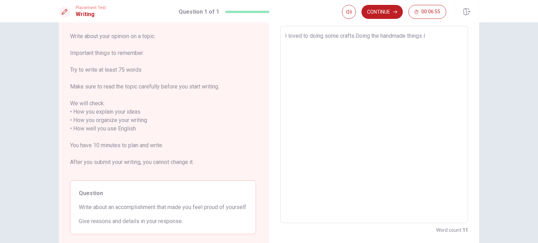
type textarea "x"
type textarea "I loved to doing some crafts.Doing the handmade things le"
type textarea "x"
type textarea "I loved to doing some crafts.Doing the handmade things let"
type textarea "x"
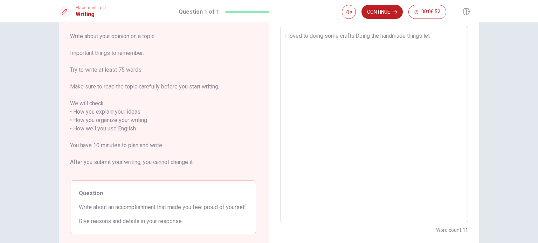
type textarea "I loved to doing some crafts.Doing the handmade things let"
type textarea "x"
type textarea "I loved to doing some crafts.Doing the handmade things let m"
type textarea "x"
type textarea "I loved to doing some crafts.Doing the handmade things let me"
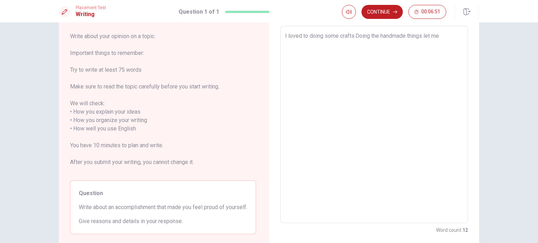
type textarea "x"
type textarea "I loved to doing some crafts.Doing the handmade things let me"
type textarea "x"
type textarea "I loved to doing some crafts.Doing the handmade things let me f"
type textarea "x"
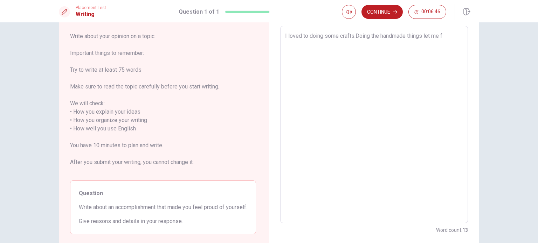
type textarea "I loved to doing some crafts.Doing the handmade things let me fe"
type textarea "x"
type textarea "I loved to doing some crafts.Doing the handmade things let me fee"
type textarea "x"
type textarea "I loved to doing some crafts.Doing the handmade things let me feel"
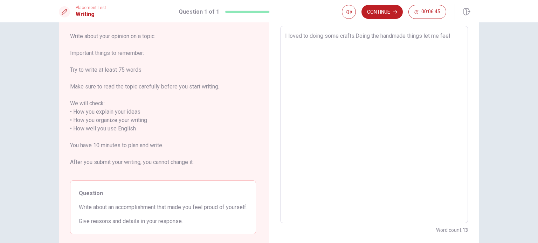
type textarea "x"
type textarea "I loved to doing some crafts.Doing the handmade things let me feel"
type textarea "x"
type textarea "I loved to doing some crafts.Doing the handmade things let me feel r"
type textarea "x"
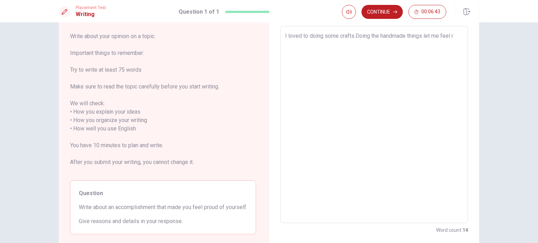
type textarea "I loved to doing some crafts.Doing the handmade things let me feel re"
type textarea "x"
type textarea "I loved to doing some crafts.Doing the handmade things let me feel rel"
type textarea "x"
type textarea "I loved to doing some crafts.Doing the handmade things let me feel [MEDICAL_DAT…"
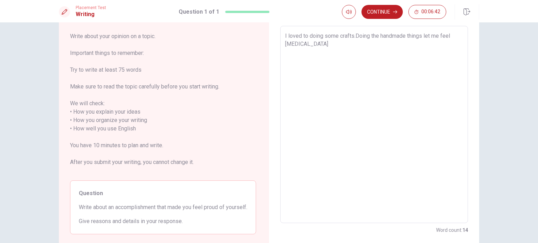
type textarea "x"
type textarea "I loved to doing some crafts.Doing the handmade things let me feel relax"
type textarea "x"
type textarea "I loved to doing some crafts.Doing the handmade things let me feel relax"
type textarea "x"
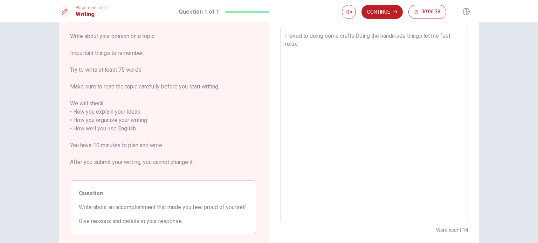
type textarea "I loved to doing some crafts.Doing the handmade things let me feel relax a"
type textarea "x"
type textarea "I loved to doing some crafts.Doing the handmade things let me feel relax an"
type textarea "x"
type textarea "I loved to doing some crafts.Doing the handmade things let me feel relax and"
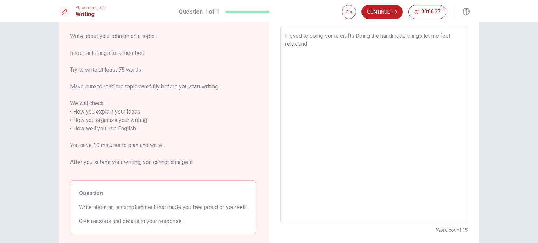
type textarea "x"
type textarea "I loved to doing some crafts.Doing the handmade things let me feel relax and"
type textarea "x"
type textarea "I loved to doing some crafts.Doing the handmade things let me feel relax and"
type textarea "x"
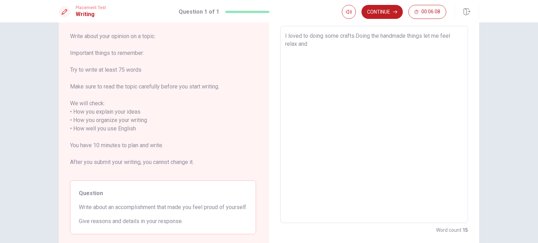
type textarea "I loved to doing some crafts.Doing the handmade things let me feel relax an"
type textarea "x"
type textarea "I loved to doing some crafts.Doing the handmade things let me feel relax a"
type textarea "x"
type textarea "I loved to doing some crafts.Doing the handmade things let me feel relax"
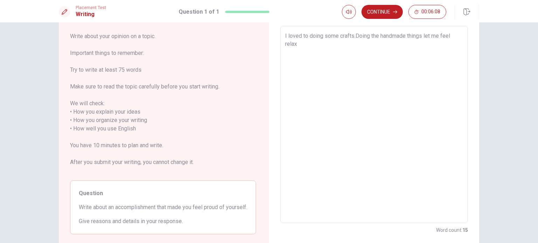
type textarea "x"
type textarea "I loved to doing some crafts.Doing the handmade things let me feel relax"
type textarea "x"
type textarea "I loved to doing some crafts.Doing the handmade things let me feel rel"
type textarea "x"
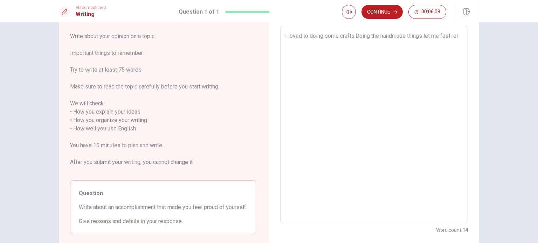
type textarea "I loved to doing some crafts.Doing the handmade things let me feel re"
type textarea "x"
type textarea "I loved to doing some crafts.Doing the handmade things let me feel r"
type textarea "x"
type textarea "I loved to doing some crafts.Doing the handmade things let me feel"
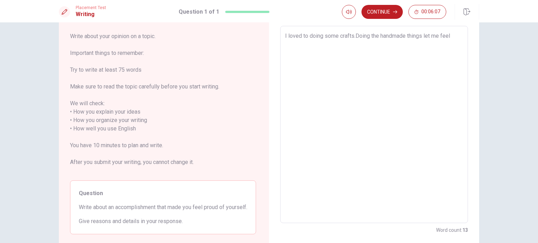
type textarea "x"
type textarea "I loved to doing some crafts.Doing the handmade things let me feel"
type textarea "x"
type textarea "I loved to doing some crafts.Doing the handmade things let me fee"
type textarea "x"
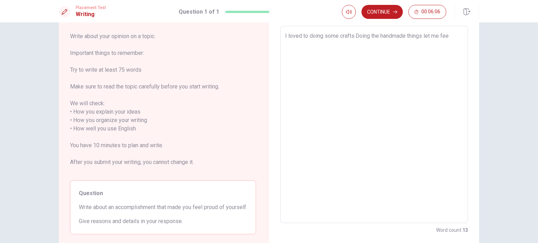
type textarea "I loved to doing some crafts.Doing the handmade things let me fe"
type textarea "x"
type textarea "I loved to doing some crafts.Doing the handmade things let me f"
type textarea "x"
type textarea "I loved to doing some crafts.Doing the handmade things let me"
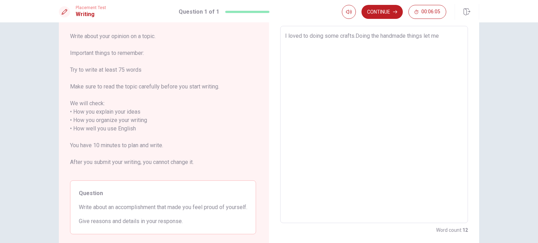
type textarea "x"
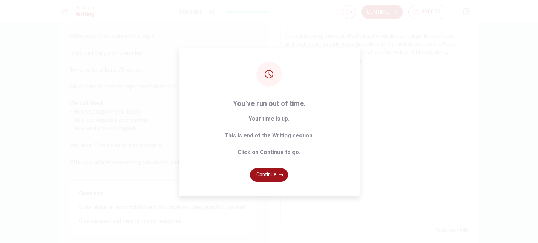
click at [276, 176] on button "Continue" at bounding box center [269, 175] width 38 height 14
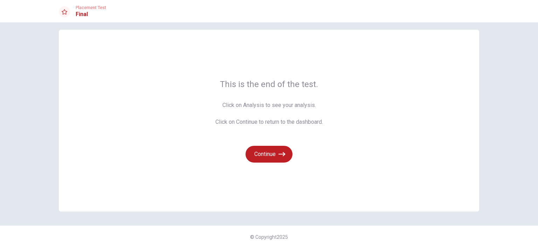
scroll to position [0, 0]
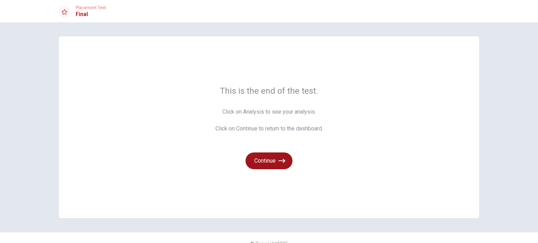
click at [279, 160] on icon "button" at bounding box center [281, 160] width 7 height 7
